Goal: Information Seeking & Learning: Learn about a topic

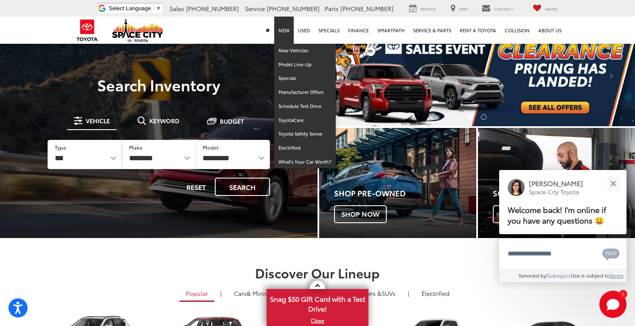
click at [288, 28] on link "New" at bounding box center [284, 30] width 20 height 27
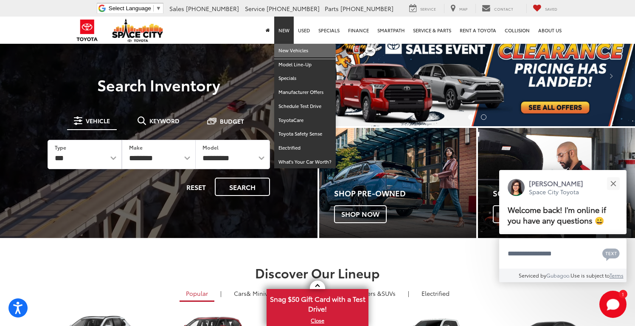
click at [289, 48] on link "New Vehicles" at bounding box center [305, 51] width 62 height 14
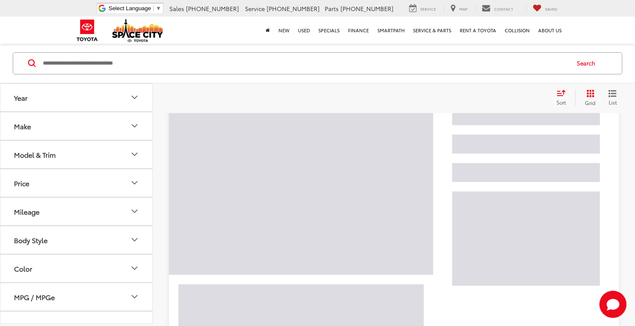
scroll to position [87, 0]
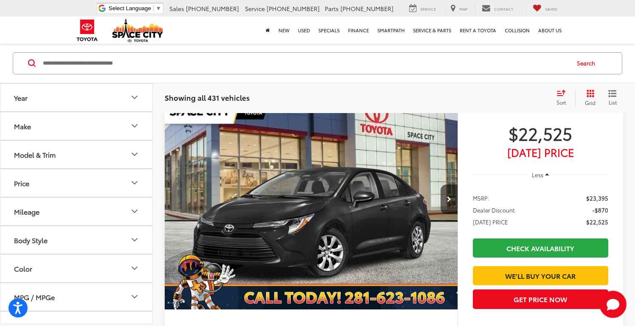
click at [104, 104] on button "Year" at bounding box center [76, 97] width 153 height 28
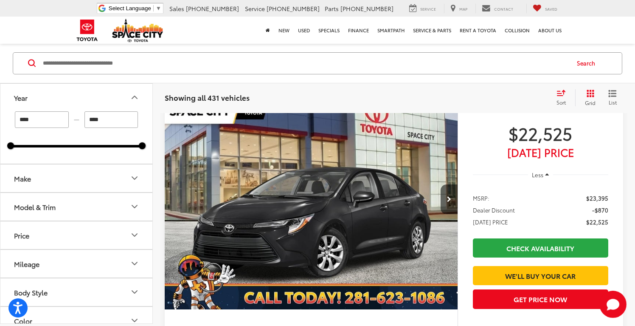
click at [104, 104] on button "Year" at bounding box center [76, 97] width 153 height 28
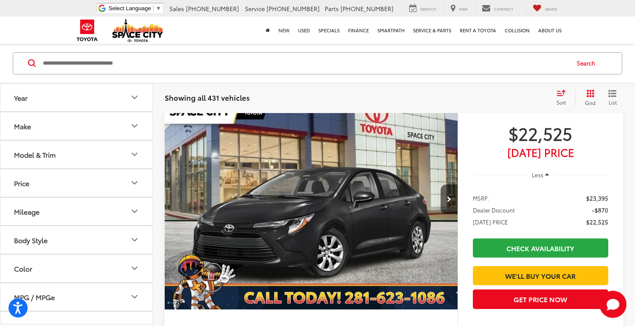
click at [99, 156] on button "Model & Trim" at bounding box center [76, 154] width 153 height 28
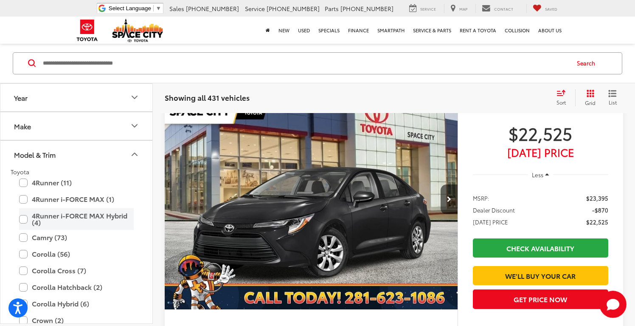
scroll to position [67, 0]
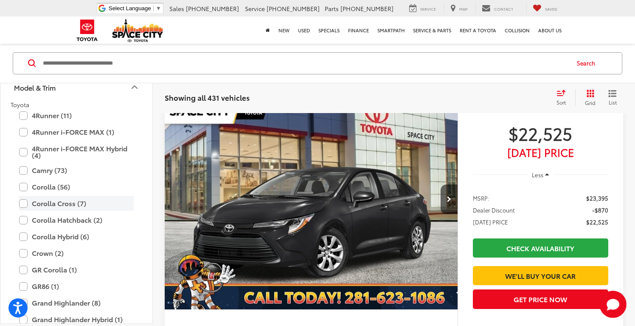
click at [55, 202] on label "Corolla Cross (7)" at bounding box center [76, 203] width 115 height 15
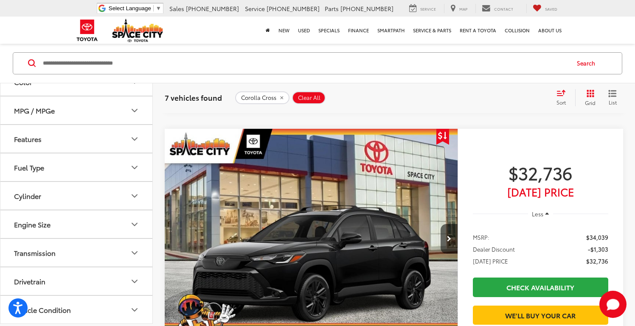
scroll to position [824, 0]
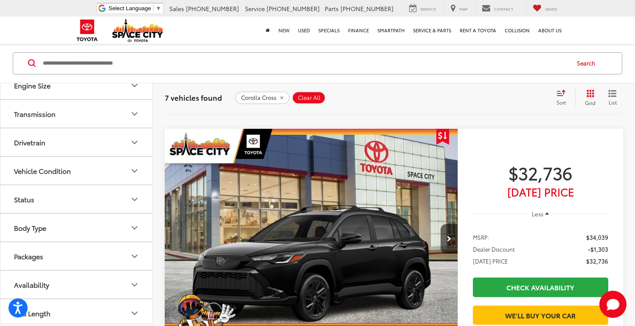
click at [87, 194] on button "Status" at bounding box center [76, 199] width 153 height 28
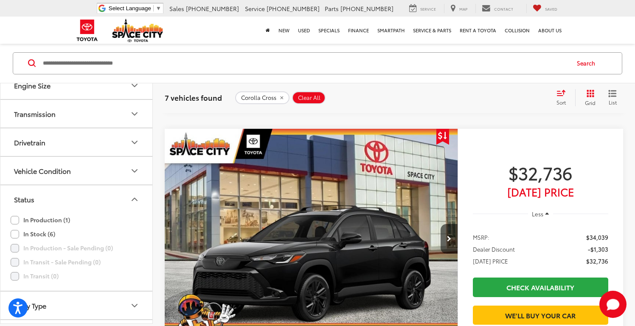
click at [48, 231] on label "In Stock (6)" at bounding box center [33, 234] width 45 height 14
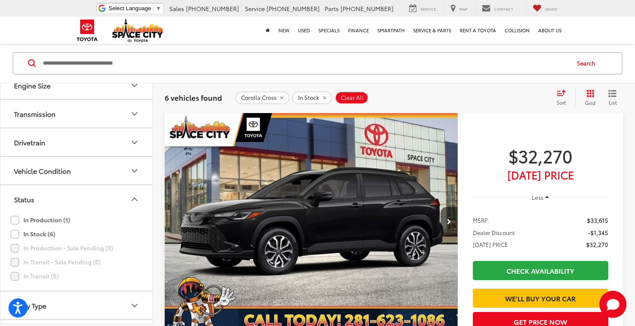
scroll to position [450, 0]
click at [446, 222] on button "Next image" at bounding box center [449, 222] width 17 height 30
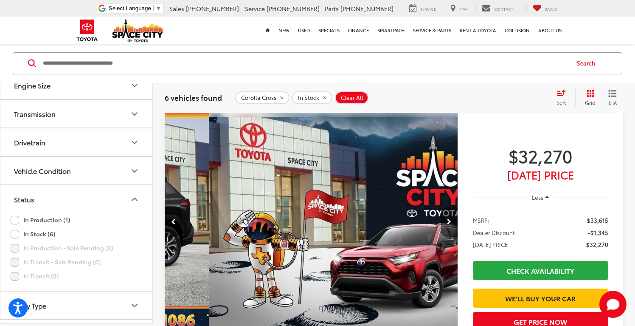
scroll to position [0, 294]
